Goal: Task Accomplishment & Management: Complete application form

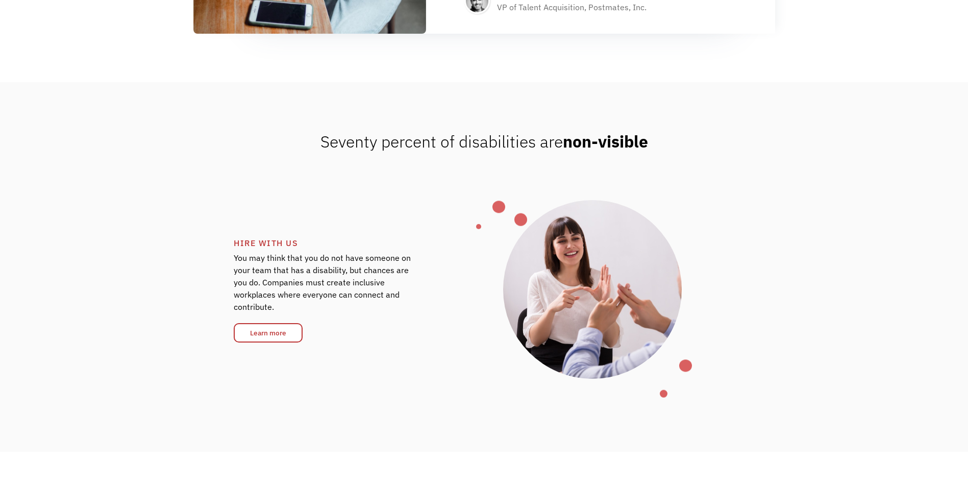
scroll to position [1480, 0]
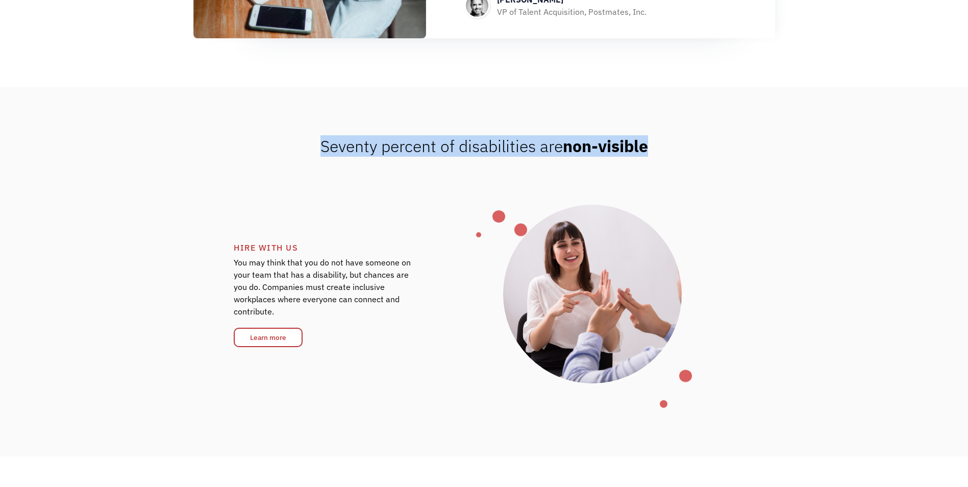
drag, startPoint x: 321, startPoint y: 147, endPoint x: 656, endPoint y: 151, distance: 335.4
click at [656, 151] on div "Seventy percent of disabilities are non-visible" at bounding box center [484, 146] width 968 height 20
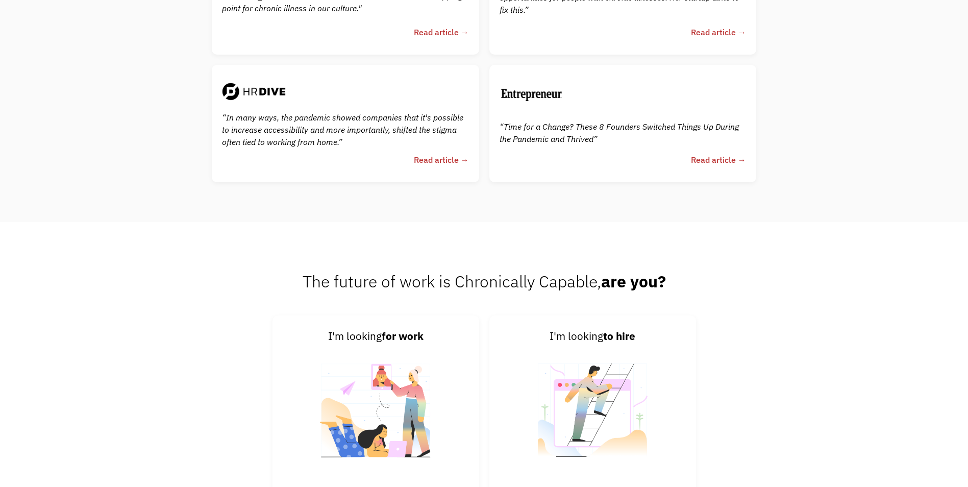
scroll to position [2591, 0]
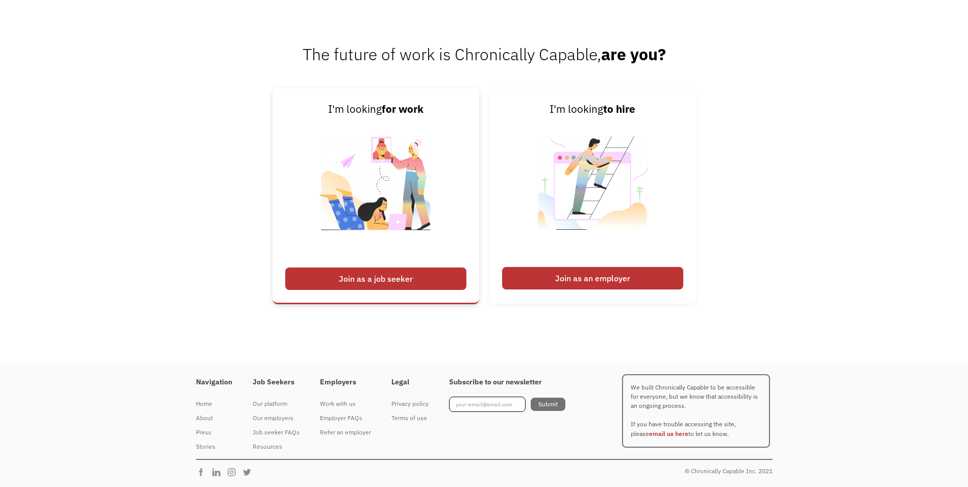
click at [357, 280] on div "Join as a job seeker" at bounding box center [375, 278] width 181 height 22
click at [442, 279] on div "Join as a job seeker" at bounding box center [375, 278] width 181 height 22
click at [394, 273] on div "Join as a job seeker" at bounding box center [375, 278] width 181 height 22
click at [351, 404] on div "Work with us" at bounding box center [345, 404] width 51 height 12
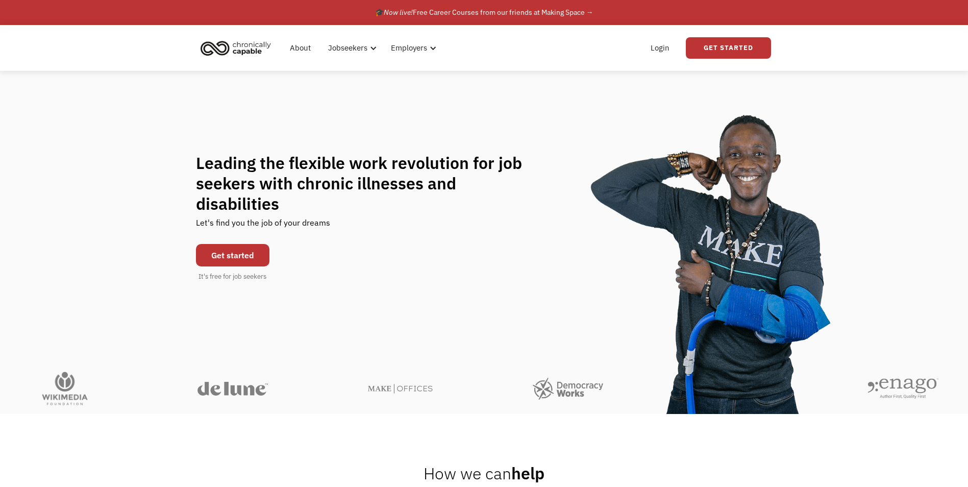
scroll to position [0, 0]
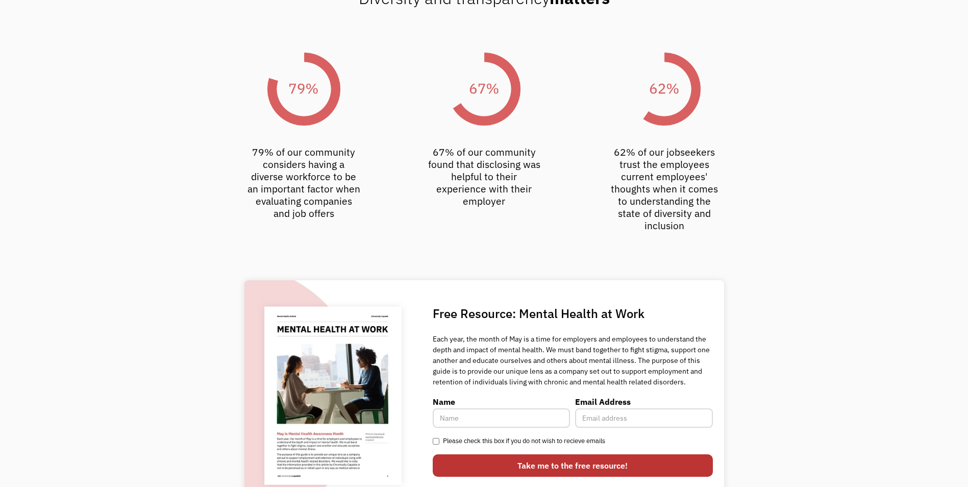
scroll to position [2870, 0]
